Goal: Communication & Community: Answer question/provide support

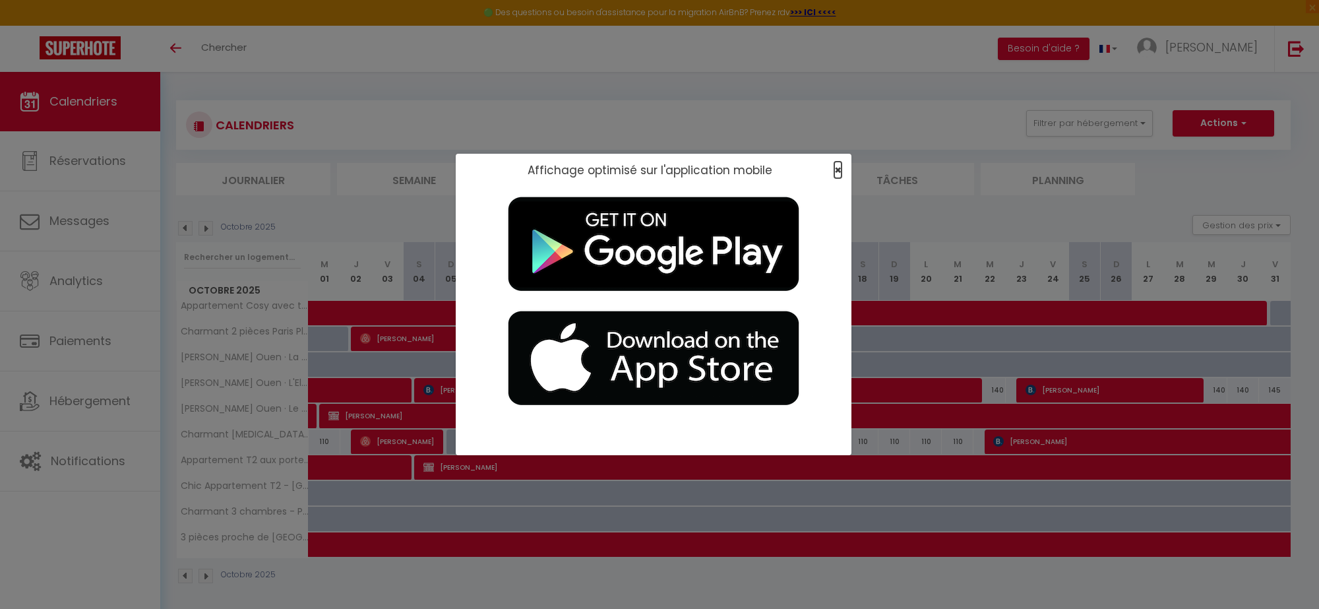
click at [836, 169] on span "×" at bounding box center [838, 170] width 7 height 16
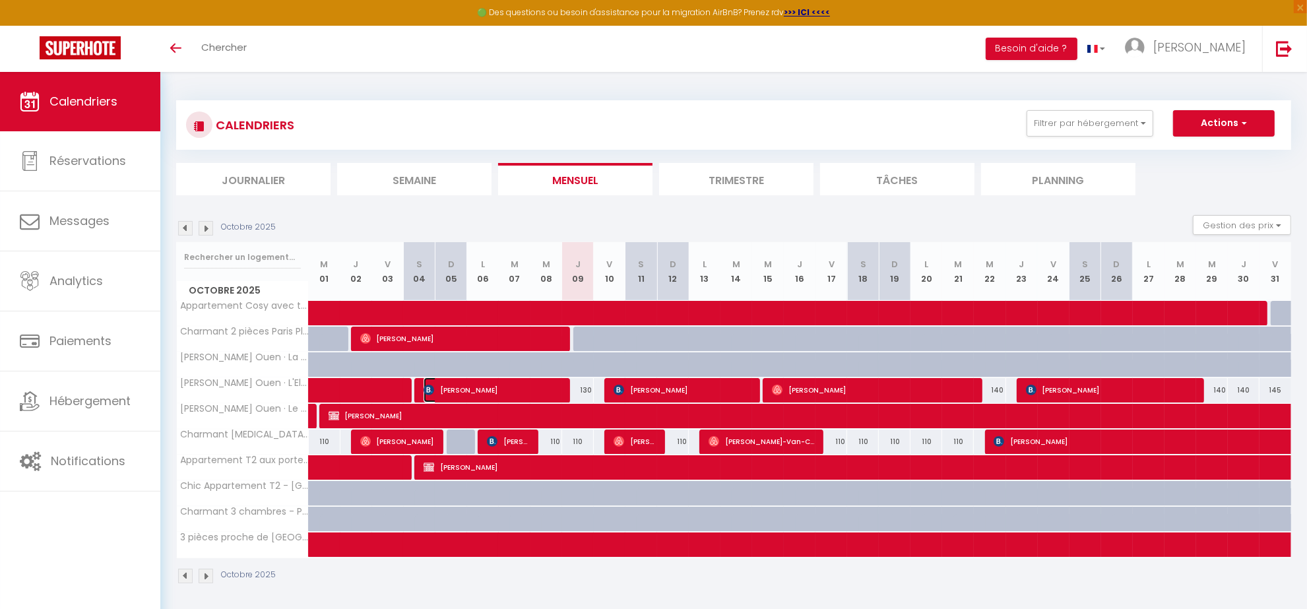
click at [462, 391] on span "[PERSON_NAME]" at bounding box center [492, 389] width 137 height 25
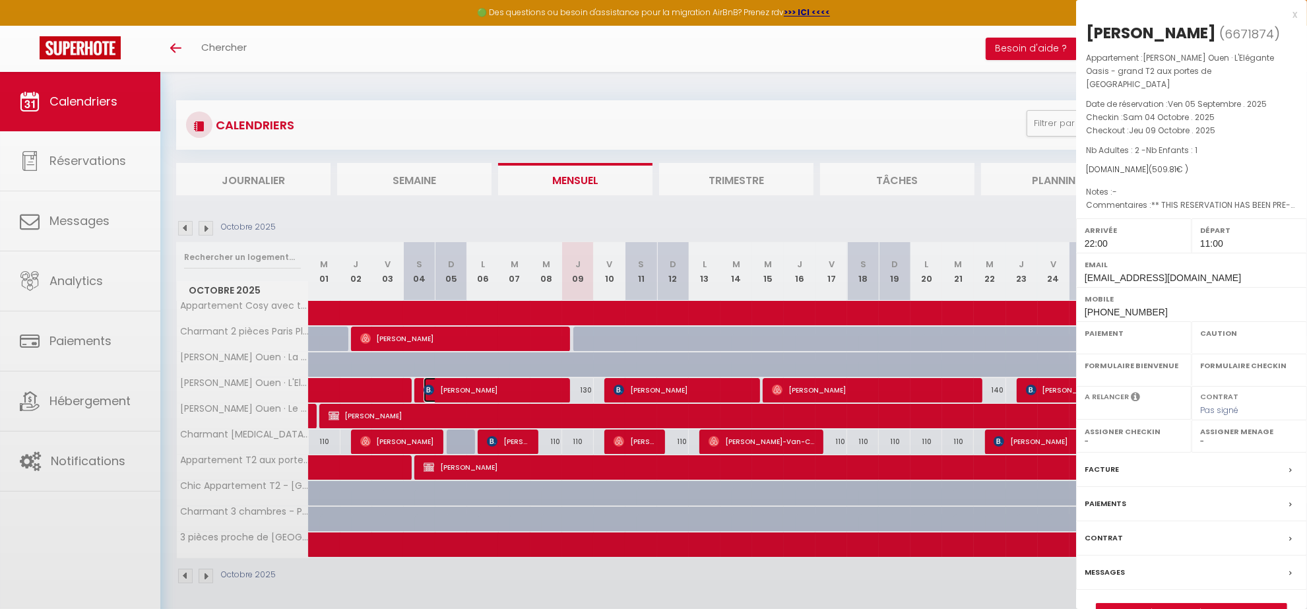
select select "OK"
select select "1"
select select "0"
select select "1"
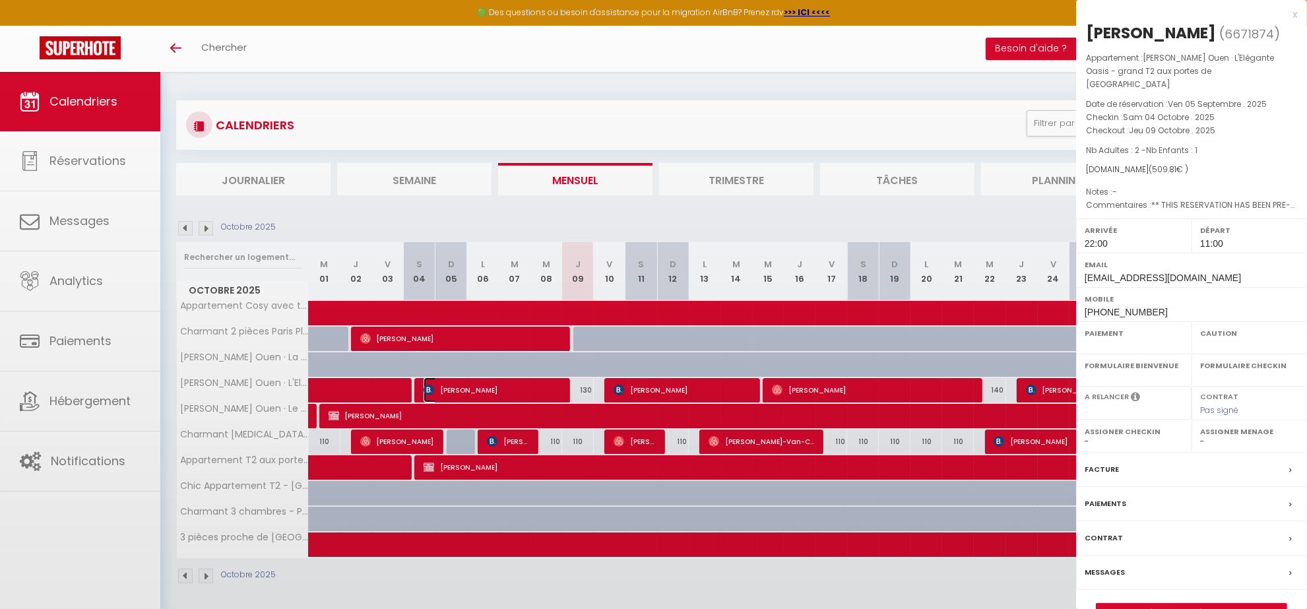
select select
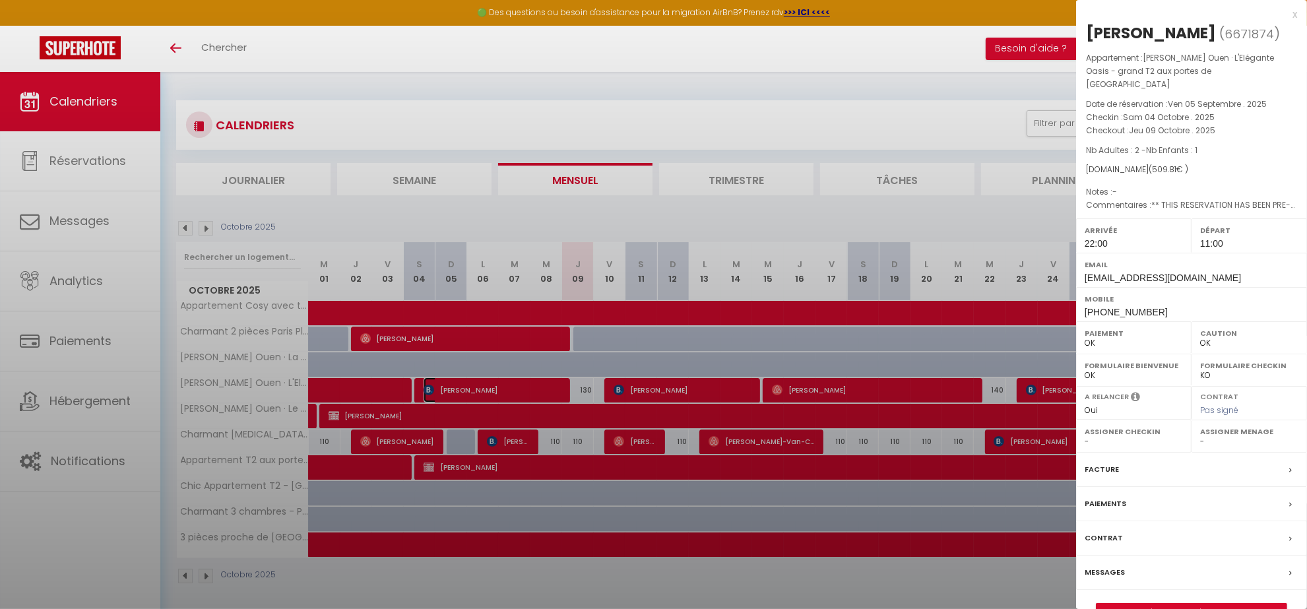
select select "38947"
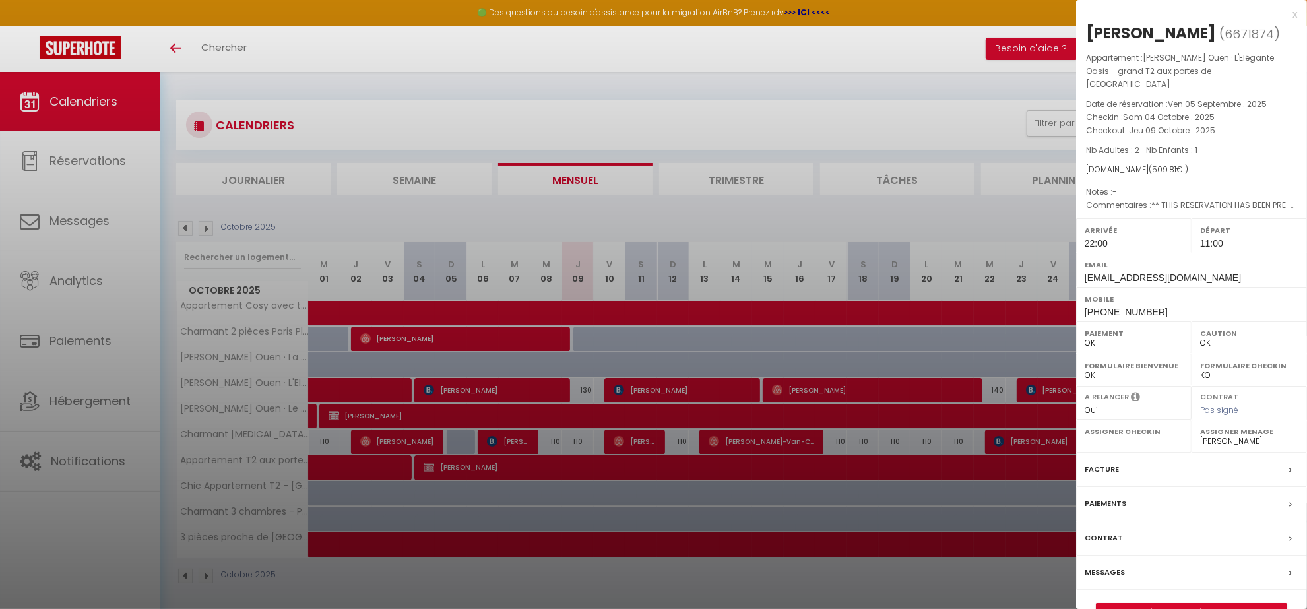
click at [462, 391] on div at bounding box center [653, 304] width 1307 height 609
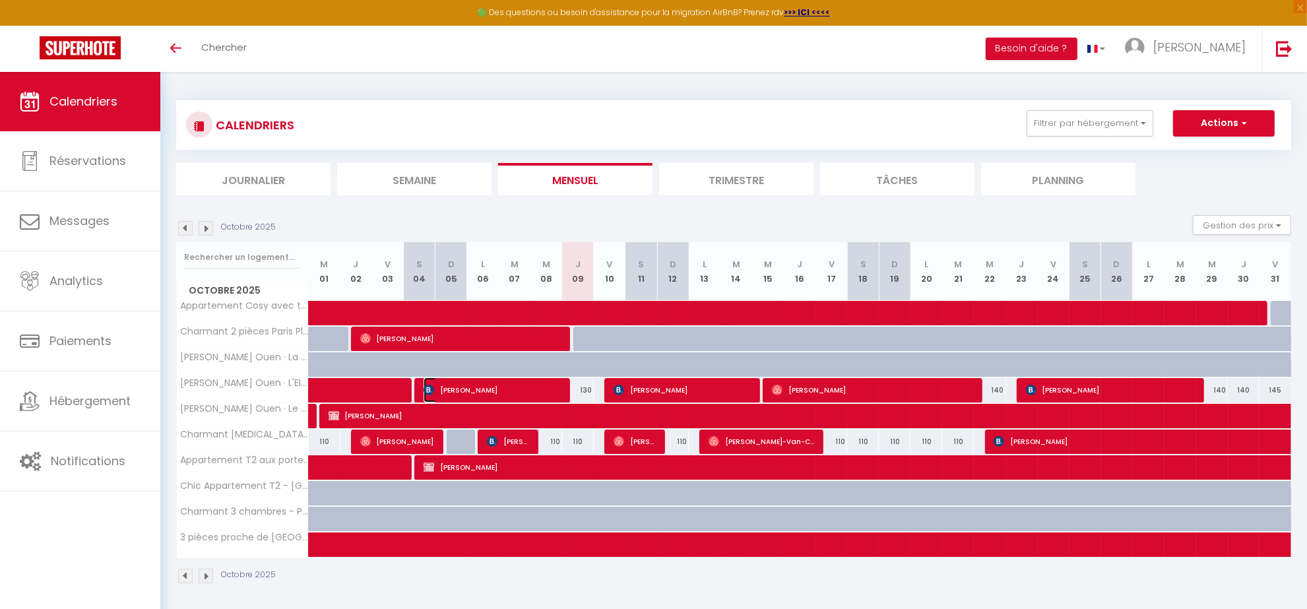
click at [451, 394] on span "[PERSON_NAME]" at bounding box center [492, 389] width 137 height 25
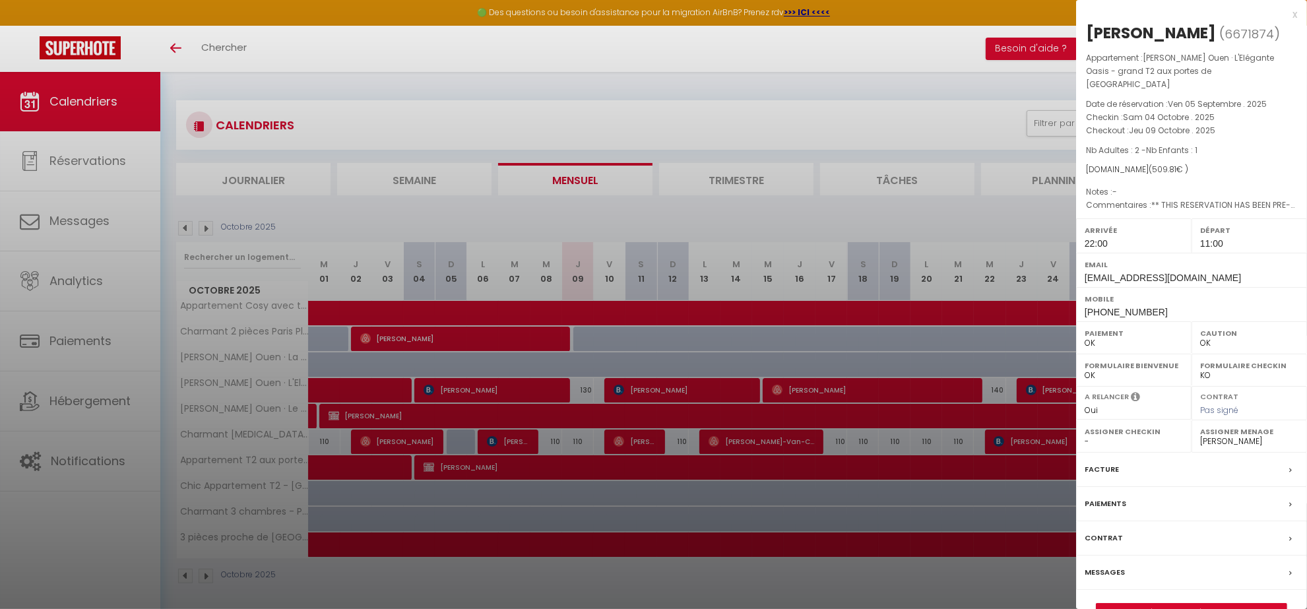
click at [1300, 13] on div "x [PERSON_NAME] ( 6671874 ) Appartement : [PERSON_NAME] Ouen · L'Elégante Oasis…" at bounding box center [1191, 320] width 231 height 641
click at [1297, 13] on div "x [PERSON_NAME] ( 6671874 ) Appartement : [PERSON_NAME] Ouen · L'Elégante Oasis…" at bounding box center [1191, 320] width 231 height 641
click at [1292, 16] on div "x" at bounding box center [1186, 15] width 221 height 16
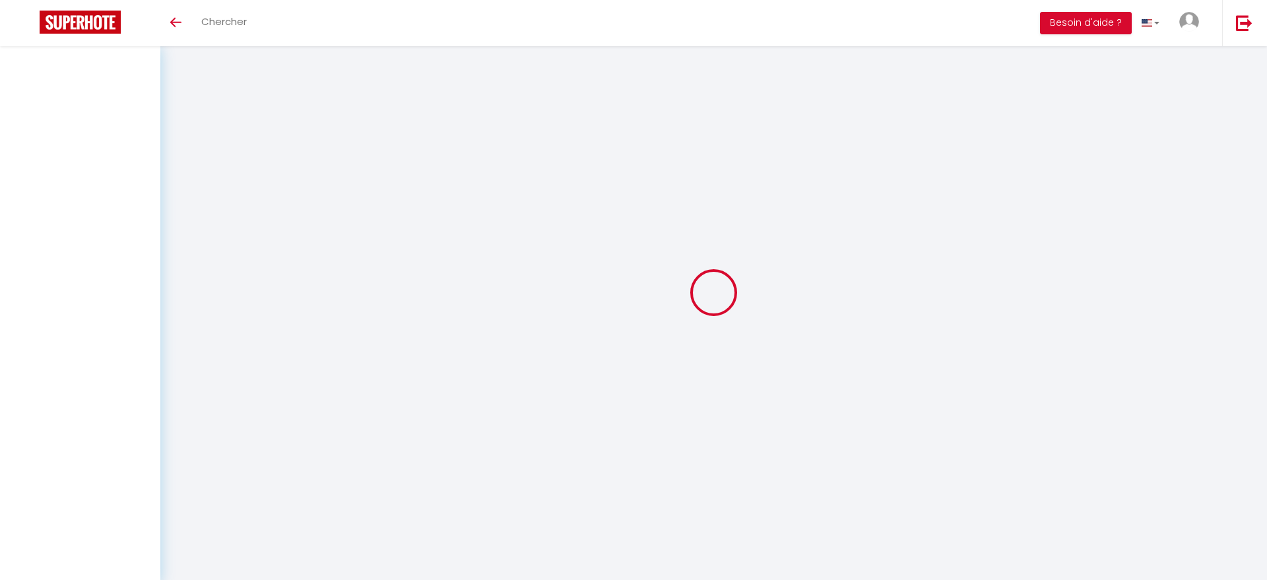
select select "message"
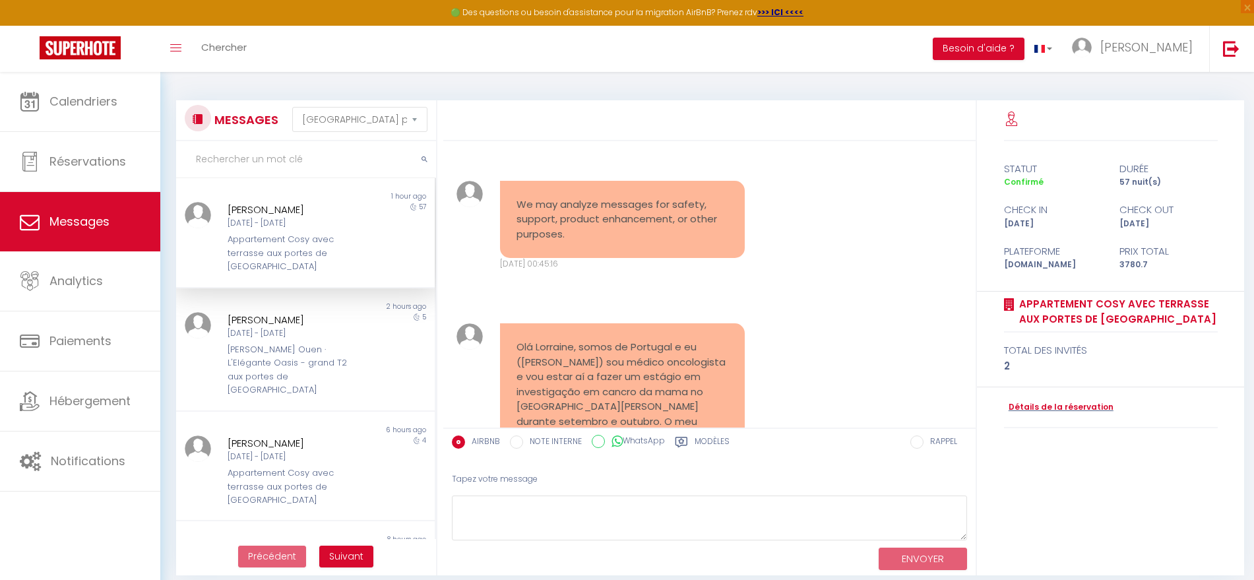
scroll to position [9829, 0]
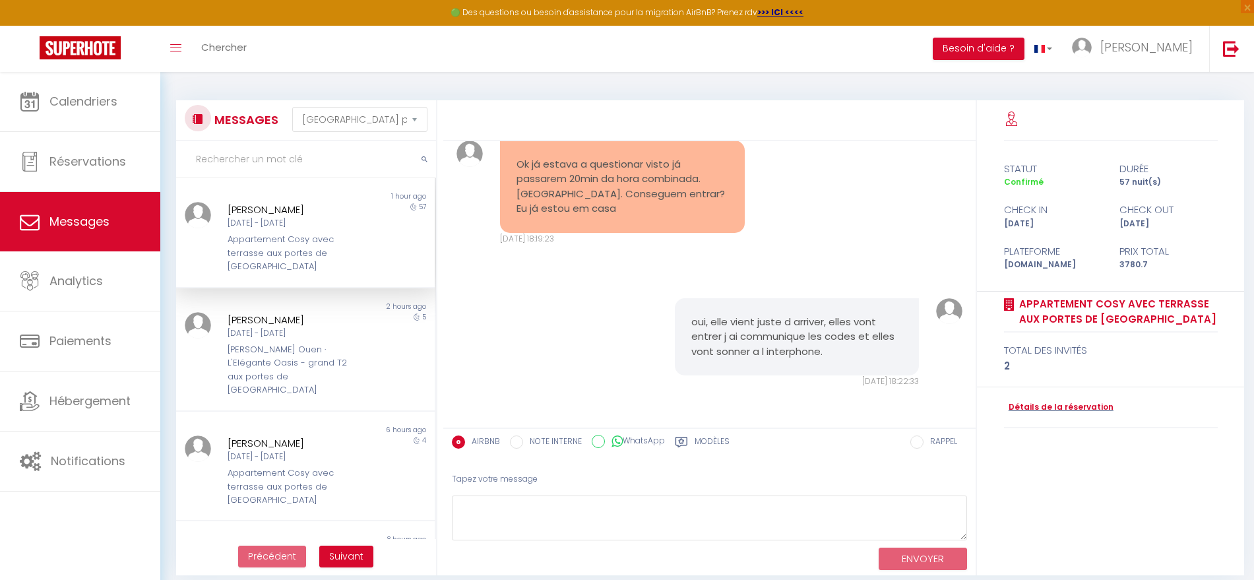
click at [288, 239] on div "Appartement Cosy avec terrasse aux portes de [GEOGRAPHIC_DATA]" at bounding box center [294, 253] width 133 height 40
click at [600, 329] on div "oui, elle vient juste d arriver, elles vont entrer j ai communique les codes et…" at bounding box center [710, 343] width 524 height 142
click at [598, 180] on pre "Ok já estava a questionar visto já passarem 20min da hora combinada. Aguardo. C…" at bounding box center [623, 186] width 212 height 59
click at [598, 179] on pre "Ok já estava a questionar visto já passarem 20min da hora combinada. Aguardo. C…" at bounding box center [623, 186] width 212 height 59
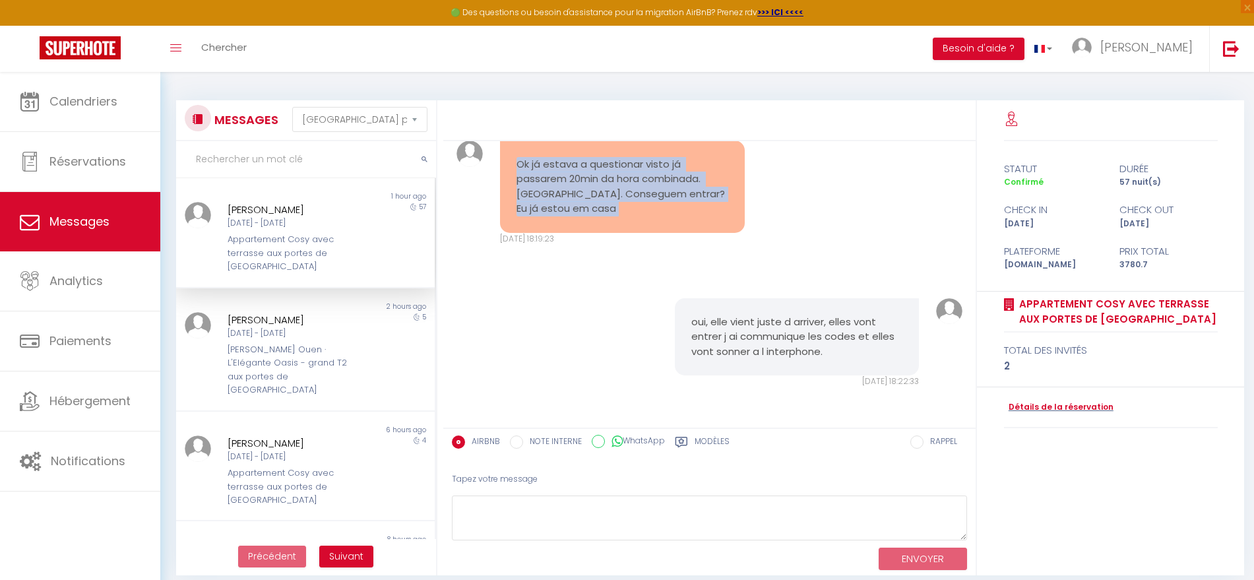
click at [598, 179] on pre "Ok já estava a questionar visto já passarem 20min da hora combinada. Aguardo. C…" at bounding box center [623, 186] width 212 height 59
copy div "Ok já estava a questionar visto já passarem 20min da hora combinada. Aguardo. C…"
click at [573, 192] on pre "Ok já estava a questionar visto já passarem 20min da hora combinada. Aguardo. C…" at bounding box center [623, 186] width 212 height 59
